Goal: Navigation & Orientation: Go to known website

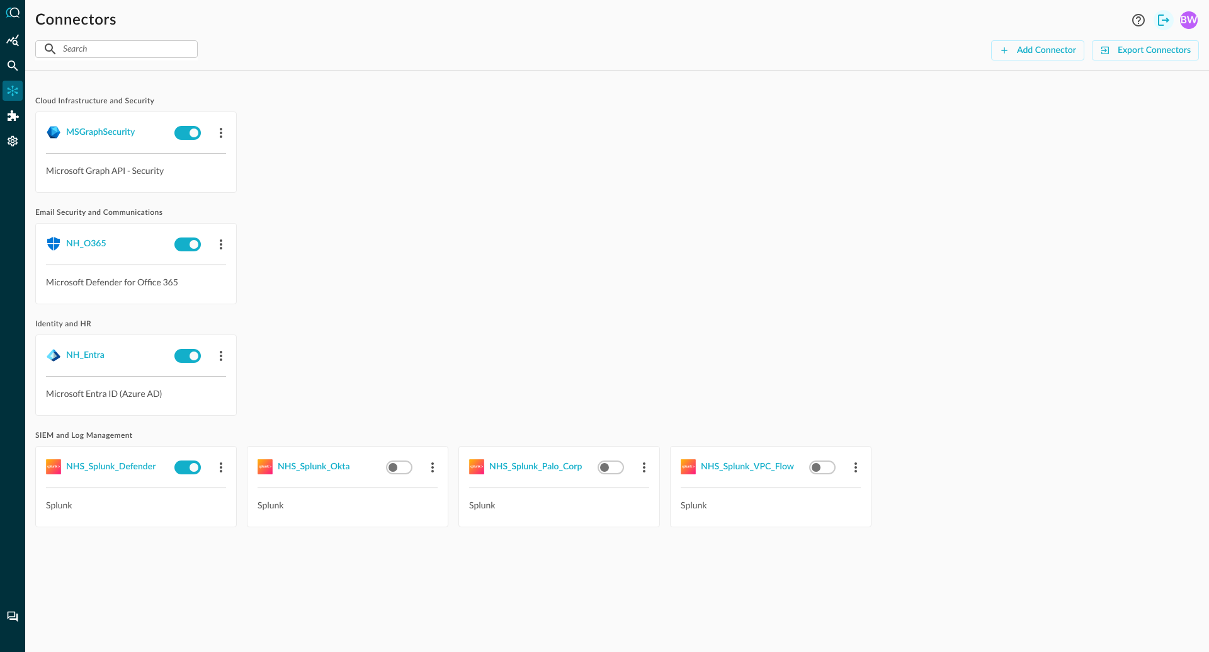
click at [1163, 19] on icon "Logout" at bounding box center [1163, 20] width 15 height 15
